Goal: Task Accomplishment & Management: Manage account settings

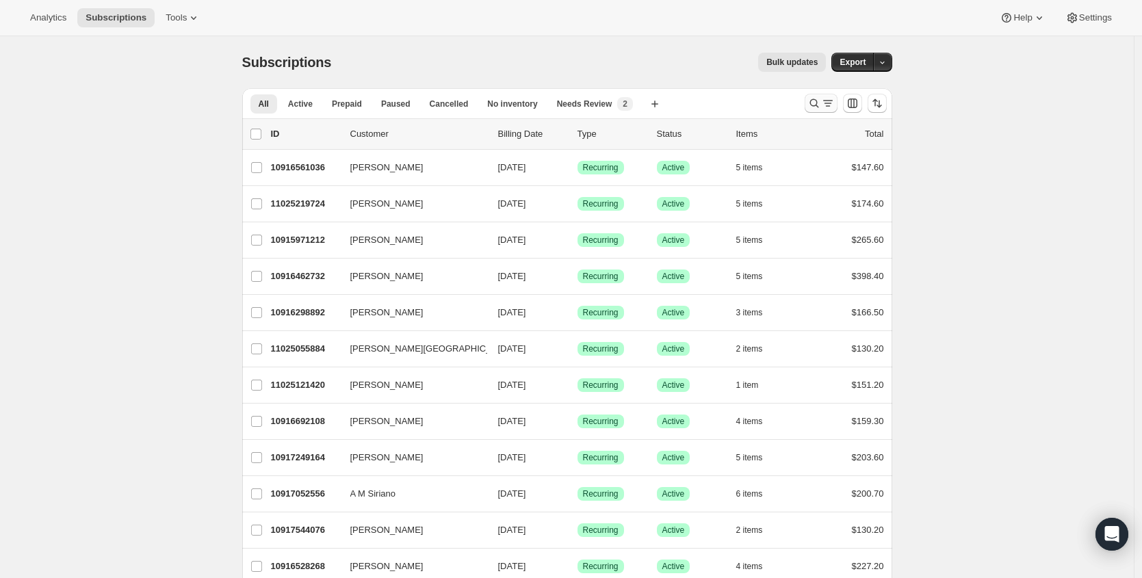
click at [835, 107] on icon "Search and filter results" at bounding box center [828, 103] width 14 height 14
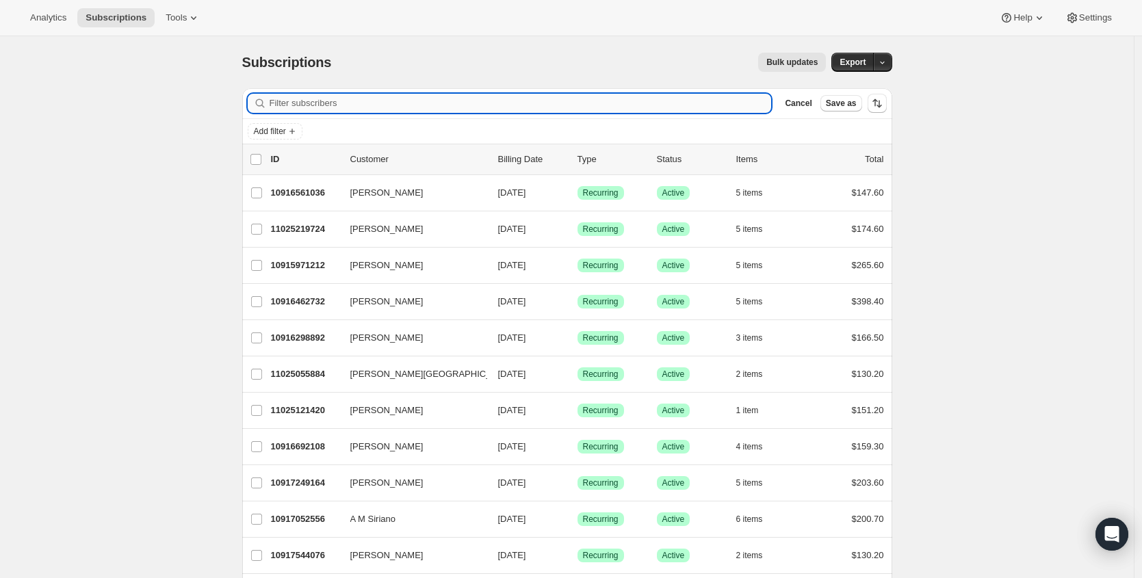
paste input "[PERSON_NAME][EMAIL_ADDRESS][DOMAIN_NAME]"
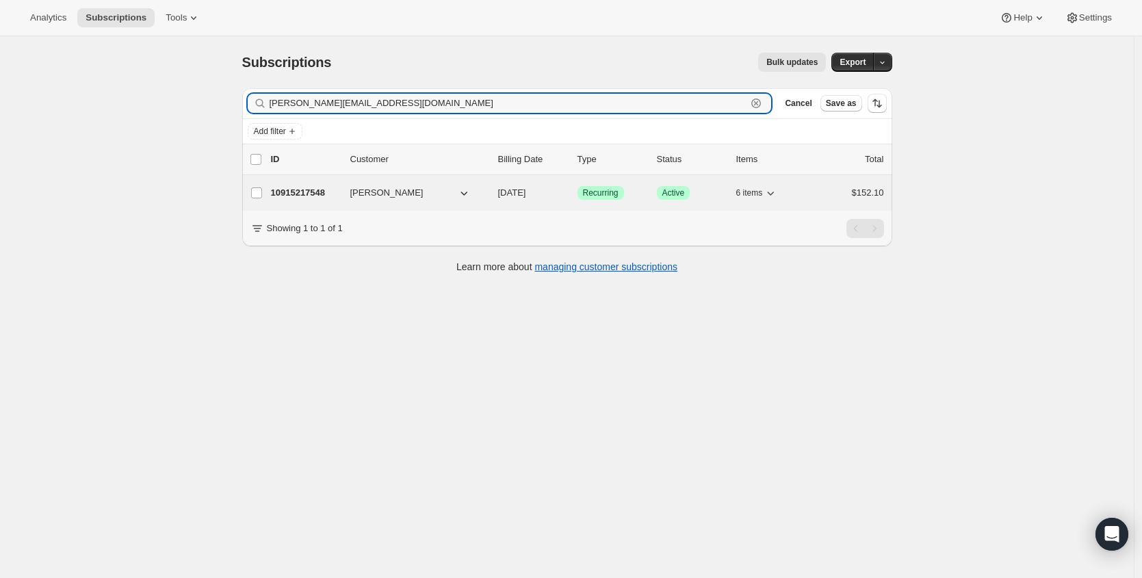
type input "[PERSON_NAME][EMAIL_ADDRESS][DOMAIN_NAME]"
click at [304, 189] on p "10915217548" at bounding box center [305, 193] width 68 height 14
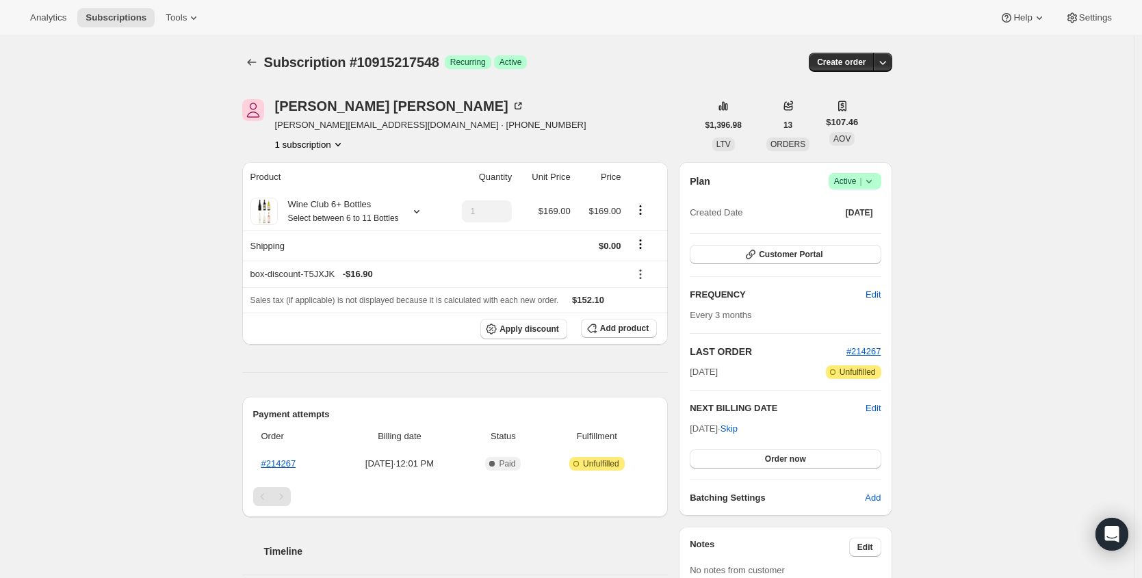
click at [871, 180] on icon at bounding box center [869, 181] width 14 height 14
click at [858, 231] on span "Cancel subscription" at bounding box center [853, 231] width 77 height 10
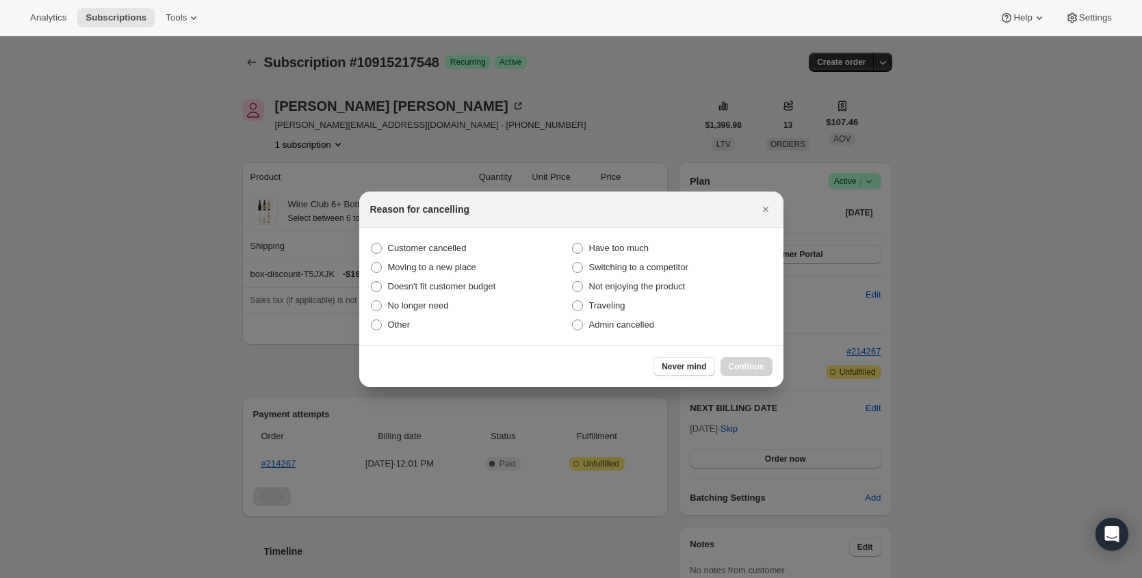
drag, startPoint x: 419, startPoint y: 244, endPoint x: 645, endPoint y: 342, distance: 246.3
click at [419, 244] on span "Customer cancelled" at bounding box center [427, 248] width 79 height 10
click at [371, 244] on input "Customer cancelled" at bounding box center [371, 243] width 1 height 1
radio input "true"
click at [752, 369] on span "Continue" at bounding box center [747, 366] width 36 height 11
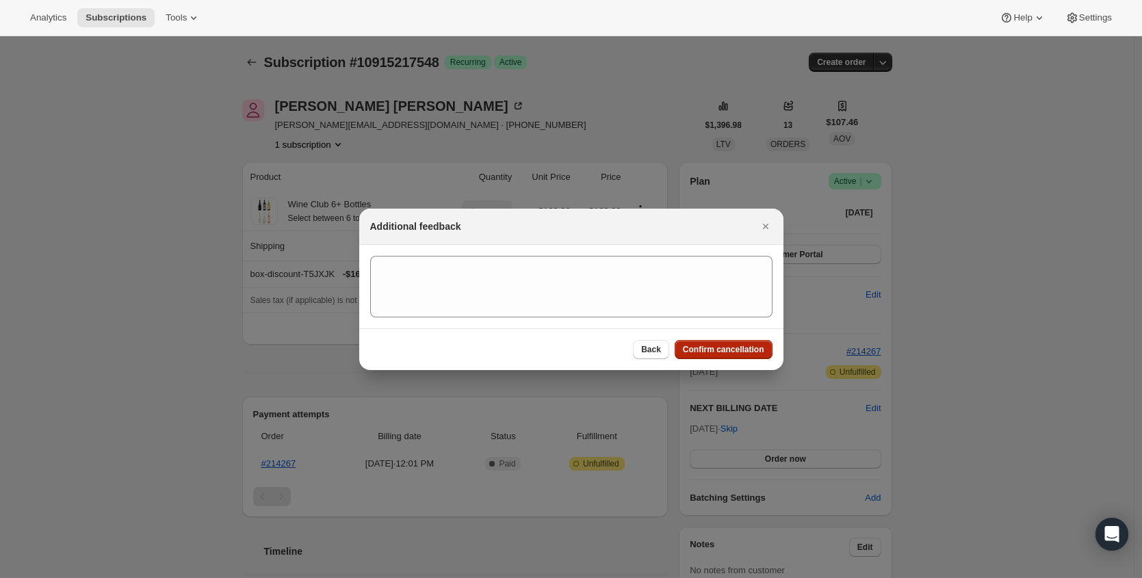
click at [752, 349] on span "Confirm cancellation" at bounding box center [723, 349] width 81 height 11
